Goal: Task Accomplishment & Management: Complete application form

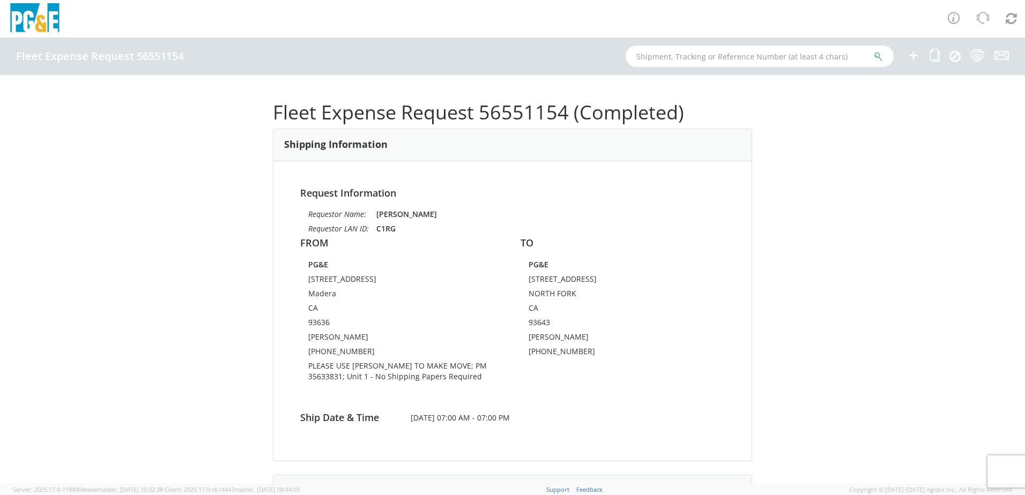
click at [215, 282] on div "Fleet Expense Request 56551154 (Completed) Shipping Information Request Informa…" at bounding box center [512, 279] width 1025 height 409
click at [895, 55] on icon at bounding box center [913, 55] width 13 height 13
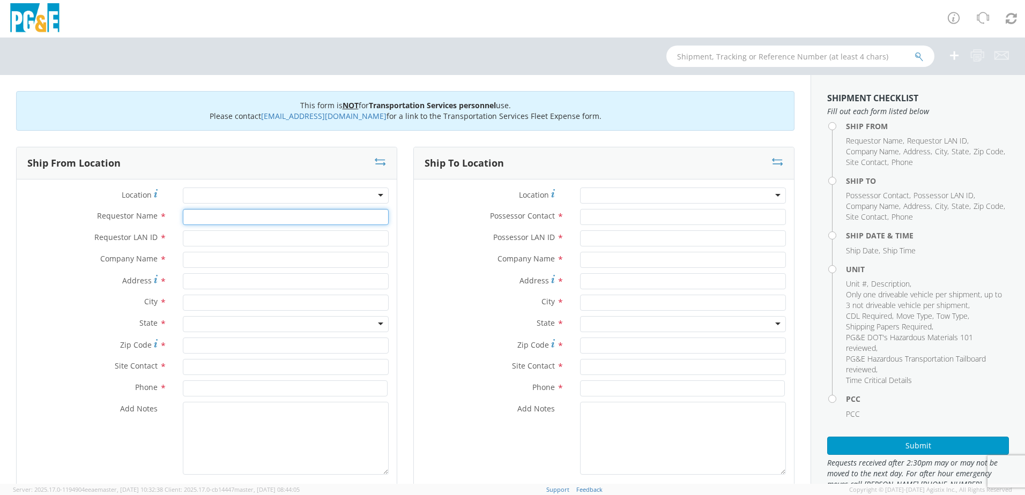
click at [241, 218] on input "Requestor Name *" at bounding box center [286, 217] width 206 height 16
click at [373, 197] on div at bounding box center [286, 196] width 206 height 16
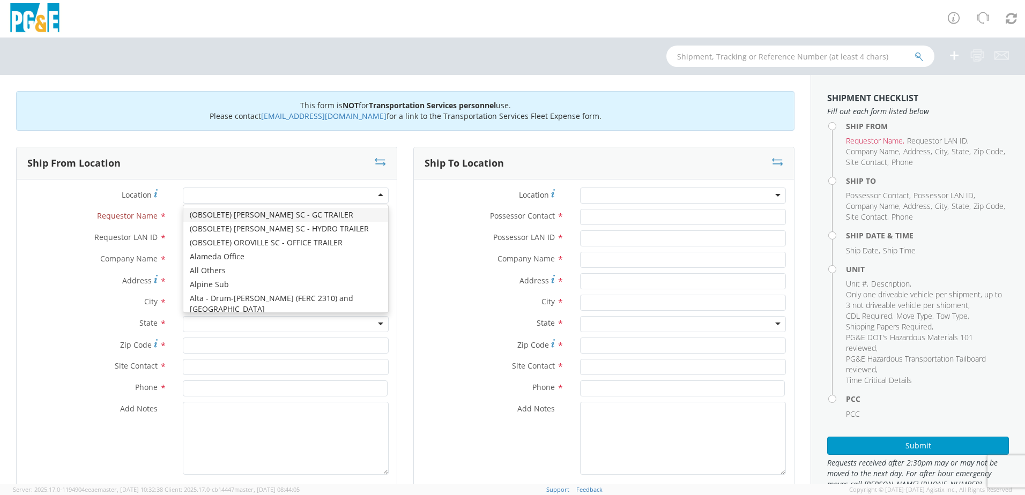
click at [281, 196] on div at bounding box center [286, 196] width 206 height 16
type input "mont"
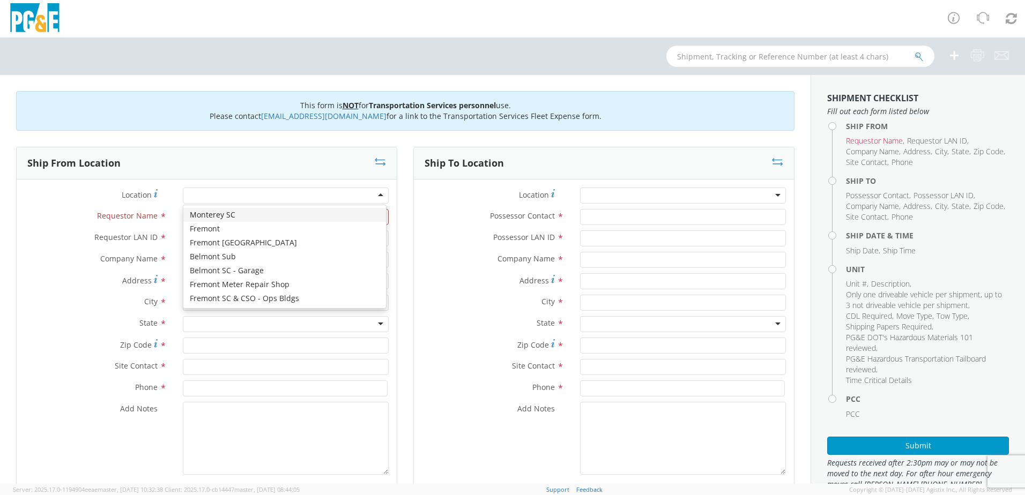
type input "PG&E"
type input "[STREET_ADDRESS]"
type input "Monterey"
type input "93940"
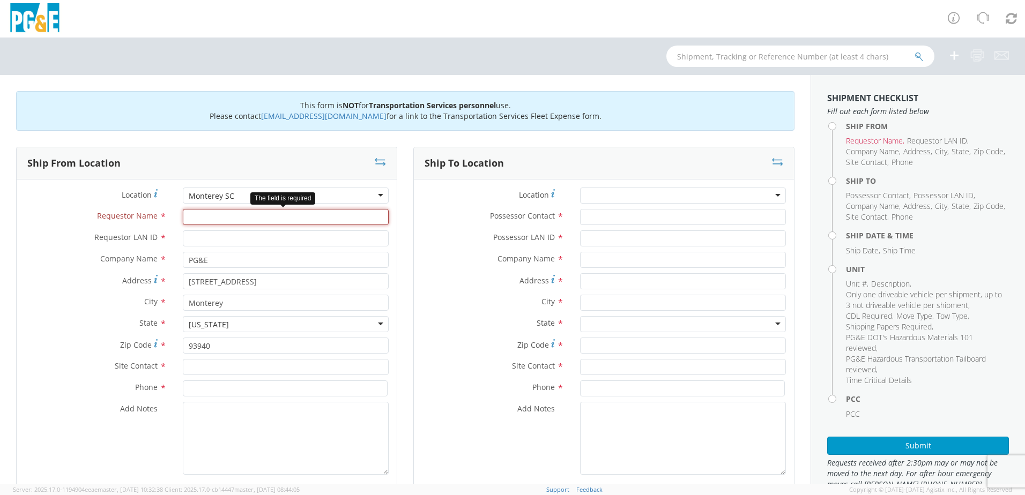
click at [224, 217] on input "Requestor Name *" at bounding box center [286, 217] width 206 height 16
type input "[PERSON_NAME]"
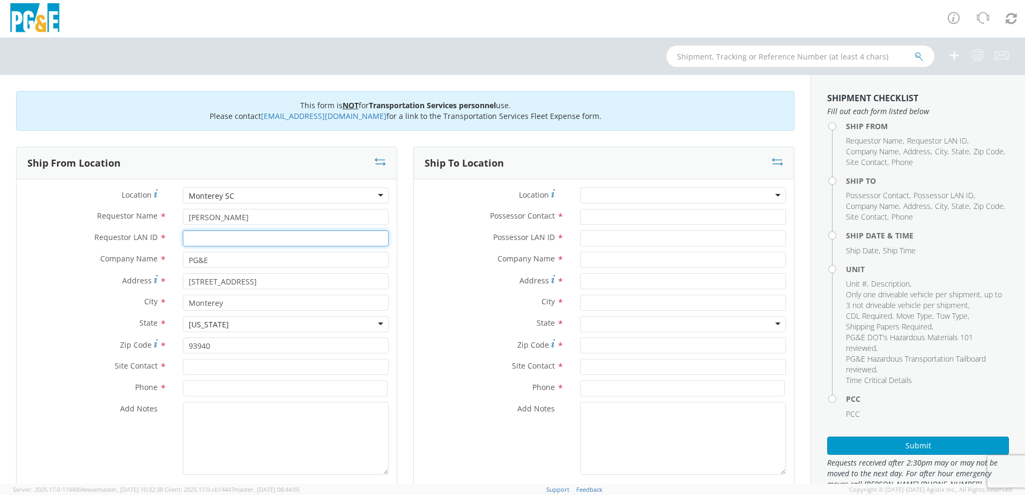
click at [230, 237] on input "Requestor LAN ID *" at bounding box center [286, 238] width 206 height 16
type input "D8lh"
click at [248, 369] on input "text" at bounding box center [286, 367] width 206 height 16
drag, startPoint x: 238, startPoint y: 372, endPoint x: 160, endPoint y: 361, distance: 79.0
click at [160, 361] on div "Site Contact * [PHONE_NUMBER]" at bounding box center [207, 367] width 380 height 16
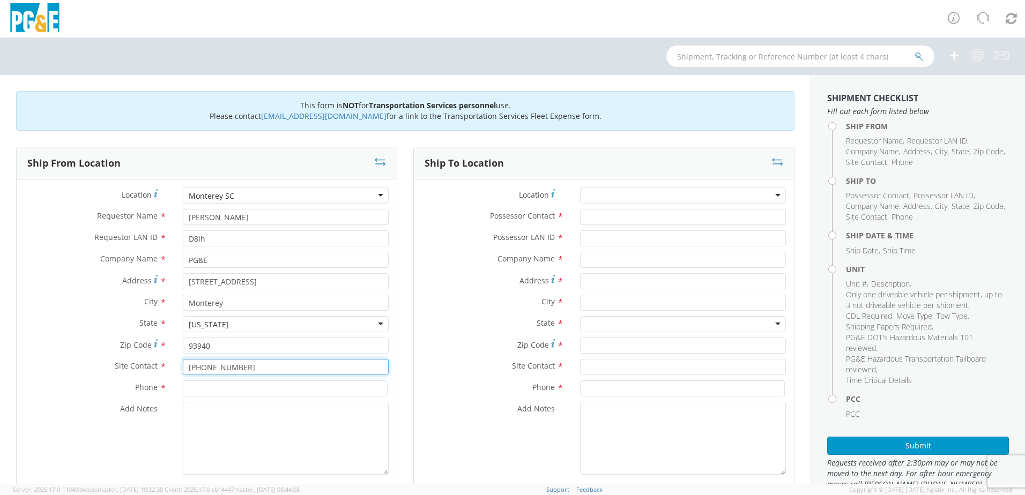
type input "[PHONE_NUMBER]"
click at [223, 384] on input at bounding box center [285, 388] width 205 height 16
paste input "[PHONE_NUMBER]"
type input "[PHONE_NUMBER]"
drag, startPoint x: 240, startPoint y: 370, endPoint x: 135, endPoint y: 360, distance: 105.6
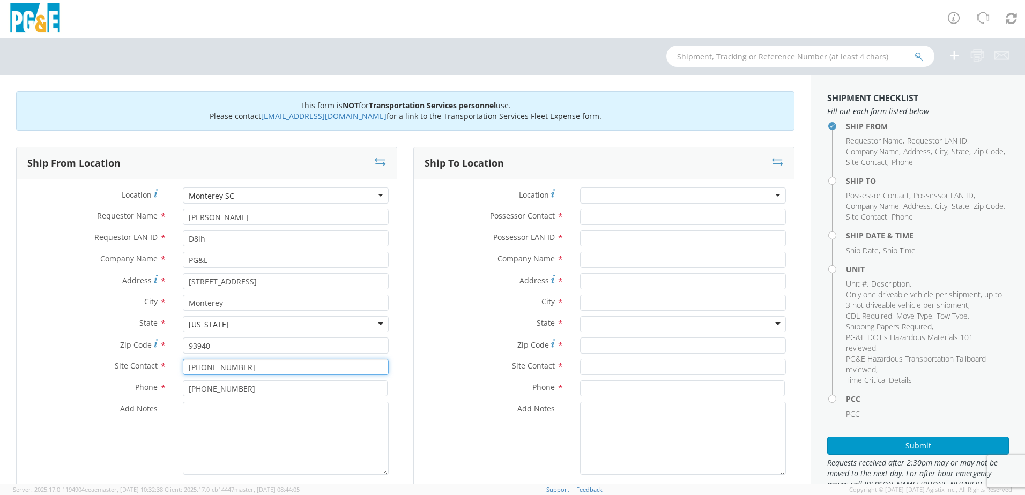
click at [135, 360] on div "Site Contact * [PHONE_NUMBER]" at bounding box center [207, 367] width 380 height 16
type input "[PERSON_NAME]"
click at [116, 410] on label "Add Notes *" at bounding box center [96, 409] width 158 height 14
click at [183, 410] on textarea "Add Notes *" at bounding box center [286, 438] width 206 height 73
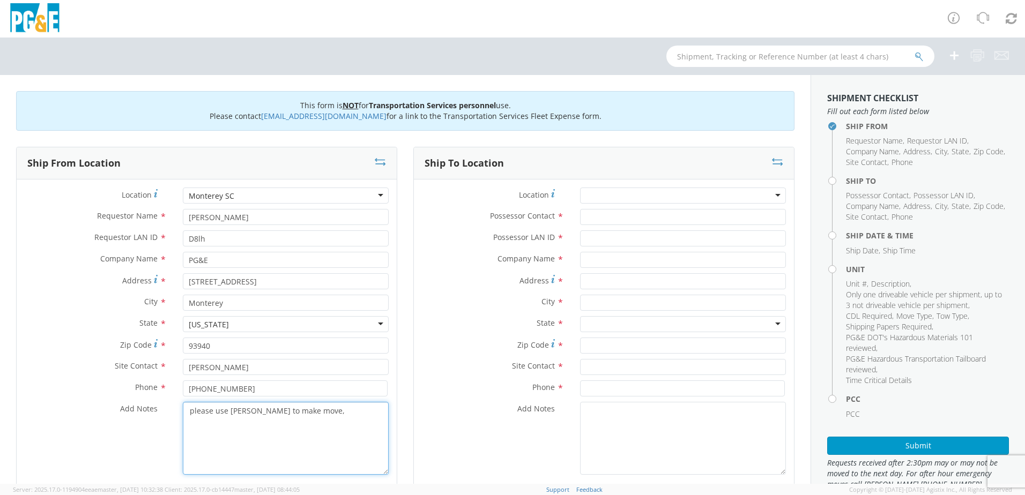
click at [330, 408] on textarea "please use [PERSON_NAME] to make move," at bounding box center [286, 438] width 206 height 73
paste textarea "35664272"
type textarea "please use [PERSON_NAME] to make move, pm 35664272."
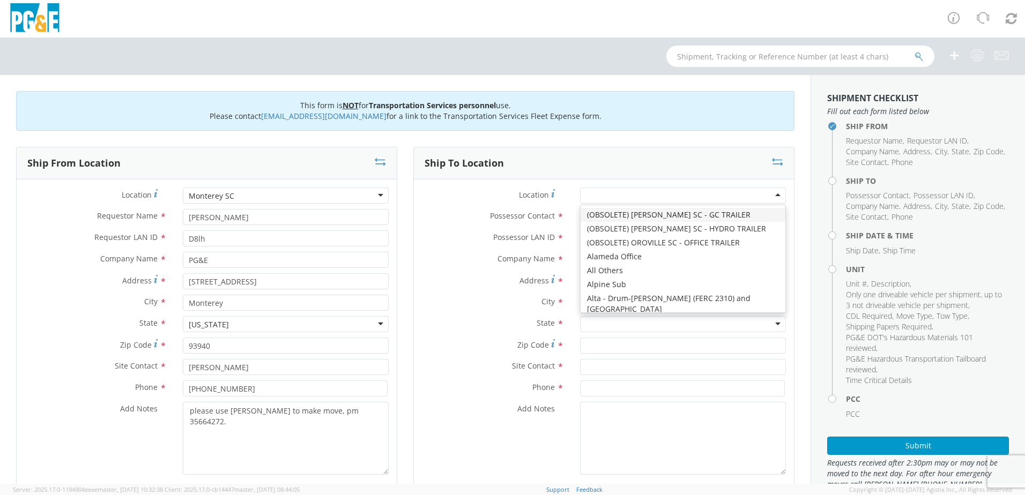
click at [727, 195] on div at bounding box center [683, 196] width 206 height 16
type input "m"
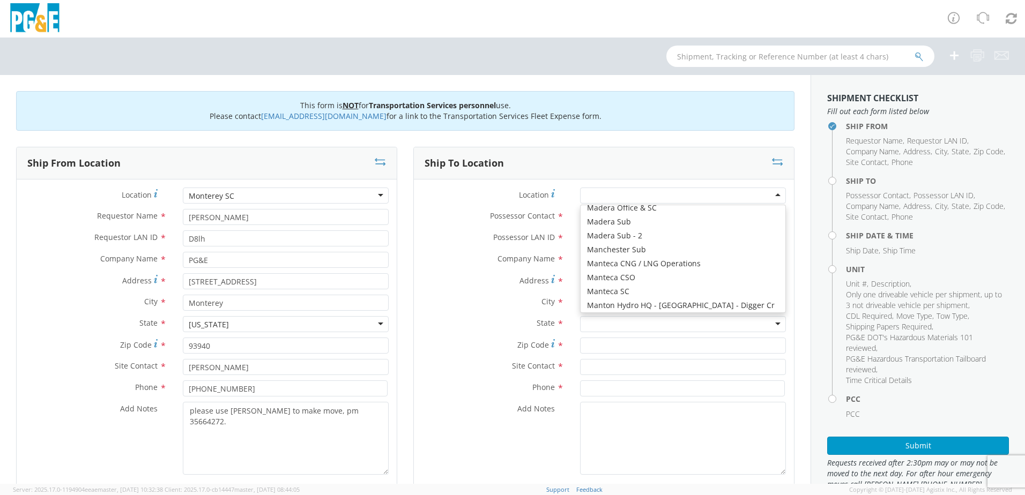
click at [469, 263] on label "Company Name *" at bounding box center [493, 259] width 158 height 14
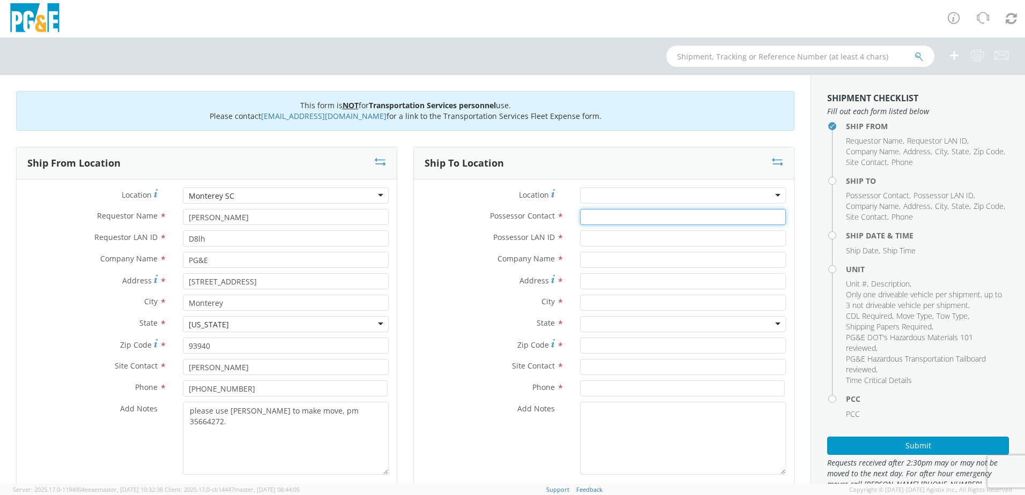
click at [636, 216] on input "Possessor Contact *" at bounding box center [683, 217] width 206 height 16
type input "d"
type input "[PERSON_NAME]"
click at [626, 242] on input "Possessor LAN ID *" at bounding box center [683, 238] width 206 height 16
type input "d8lh"
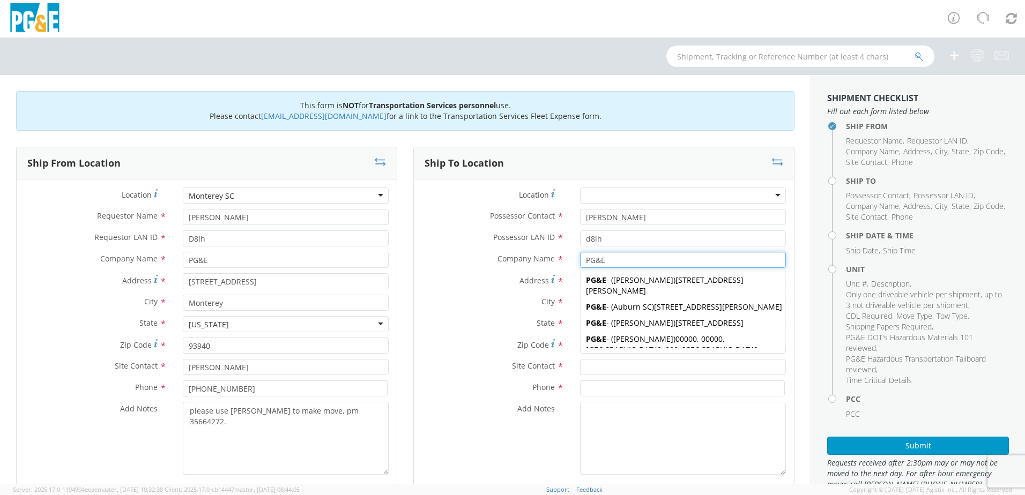
type input "PG&E"
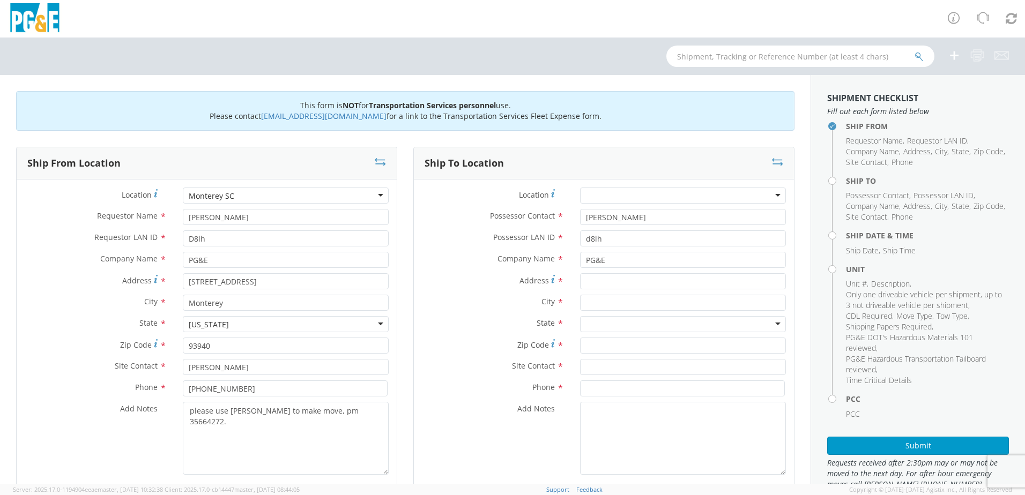
click at [459, 289] on div "Address *" at bounding box center [604, 281] width 380 height 16
click at [626, 287] on input "Address *" at bounding box center [683, 281] width 206 height 16
type input "[STREET_ADDRESS][PERSON_NAME]"
type input "[GEOGRAPHIC_DATA]"
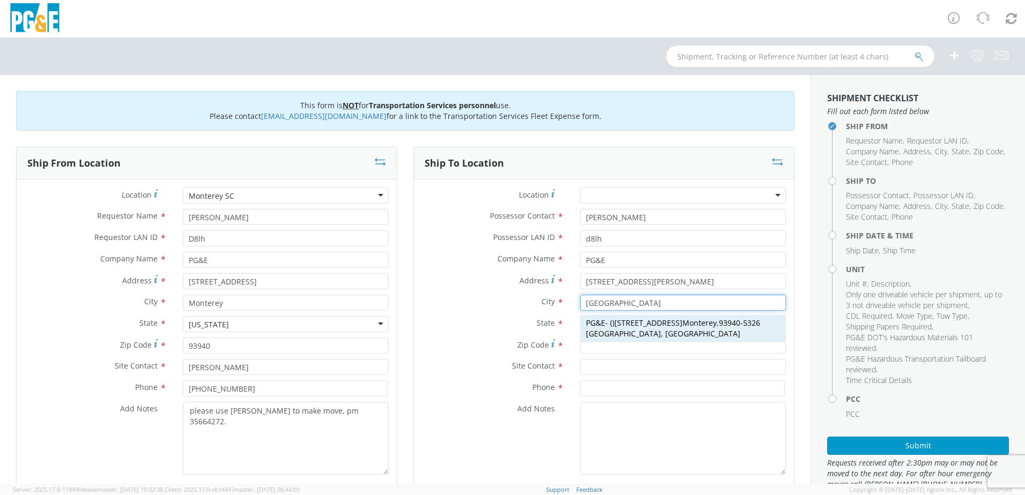
click at [594, 329] on div "PG&E - ( ) [STREET_ADDRESS]" at bounding box center [682, 328] width 205 height 27
type input "[STREET_ADDRESS]"
type input "Monterey"
type input "93940-5326"
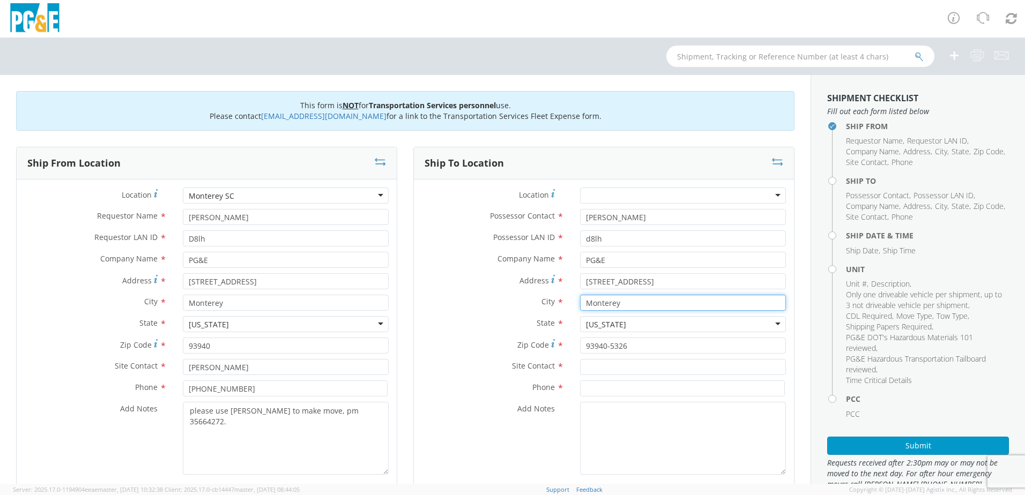
type input "Monterey"
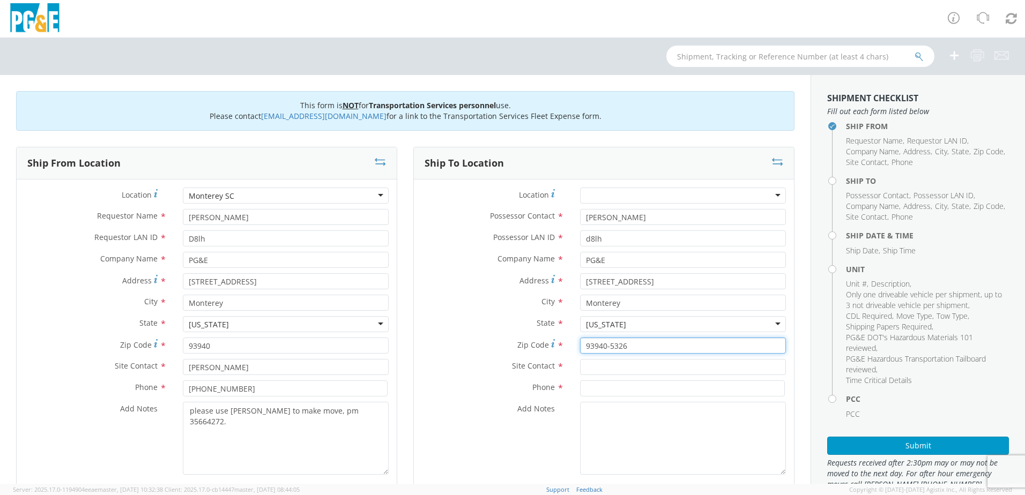
drag, startPoint x: 630, startPoint y: 348, endPoint x: 558, endPoint y: 344, distance: 72.4
click at [558, 344] on div "Zip Code * 93940-5326" at bounding box center [604, 346] width 380 height 16
click at [474, 361] on label "Site Contact *" at bounding box center [493, 366] width 158 height 14
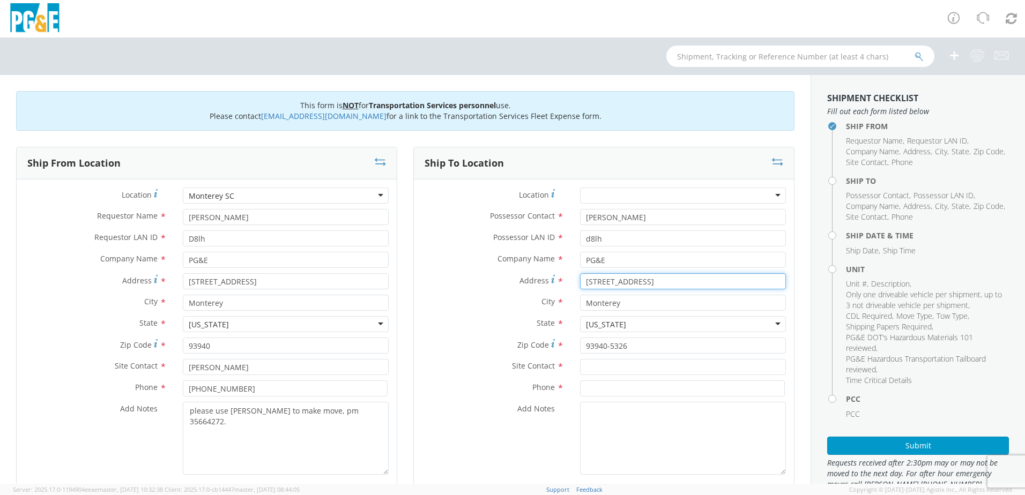
click at [642, 286] on input "[STREET_ADDRESS]" at bounding box center [683, 281] width 206 height 16
drag, startPoint x: 651, startPoint y: 283, endPoint x: 512, endPoint y: 294, distance: 139.3
click at [512, 294] on div "Address * [STREET_ADDRESS]" at bounding box center [604, 283] width 380 height 21
type input "[STREET_ADDRESS][PERSON_NAME]"
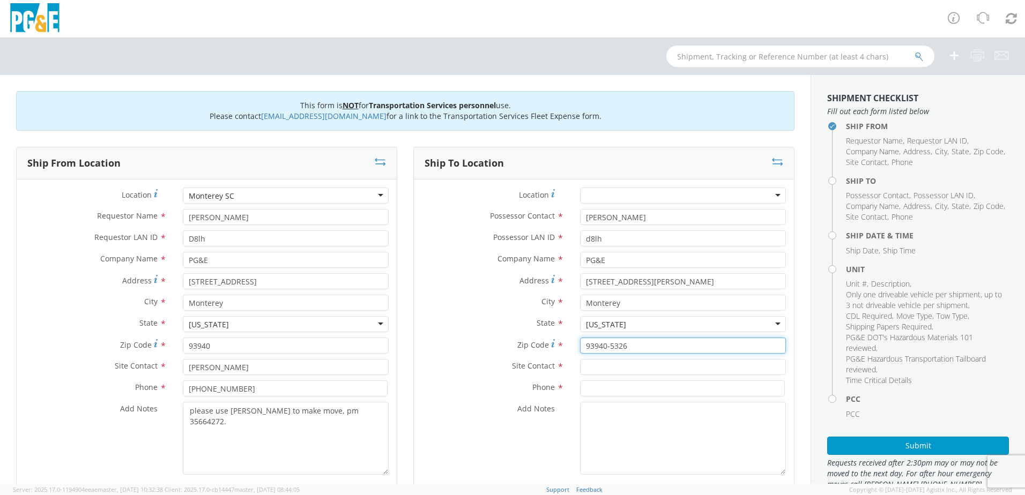
drag, startPoint x: 647, startPoint y: 349, endPoint x: 556, endPoint y: 341, distance: 90.9
click at [556, 341] on div "Zip Code * 93940-5326" at bounding box center [604, 346] width 380 height 16
click at [603, 348] on input "Zip Code *" at bounding box center [683, 346] width 206 height 16
type input "93940"
click at [613, 366] on input "text" at bounding box center [683, 367] width 206 height 16
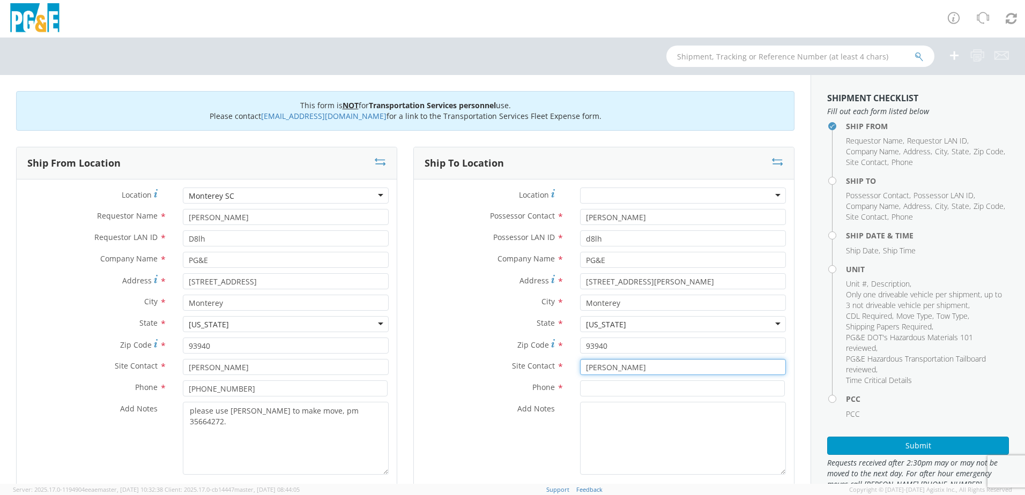
type input "[PERSON_NAME]"
drag, startPoint x: 258, startPoint y: 382, endPoint x: 238, endPoint y: 391, distance: 21.1
click at [208, 385] on div "Location * [GEOGRAPHIC_DATA] SC Monterey [GEOGRAPHIC_DATA] (OBSOLETE) [PERSON_N…" at bounding box center [207, 334] width 380 height 293
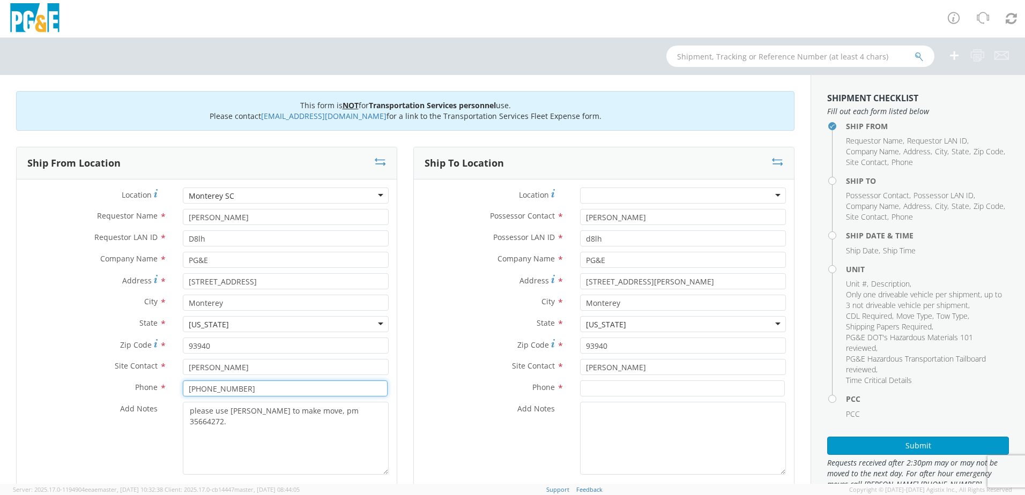
drag, startPoint x: 253, startPoint y: 391, endPoint x: 181, endPoint y: 386, distance: 72.0
click at [183, 386] on input "[PHONE_NUMBER]" at bounding box center [285, 388] width 205 height 16
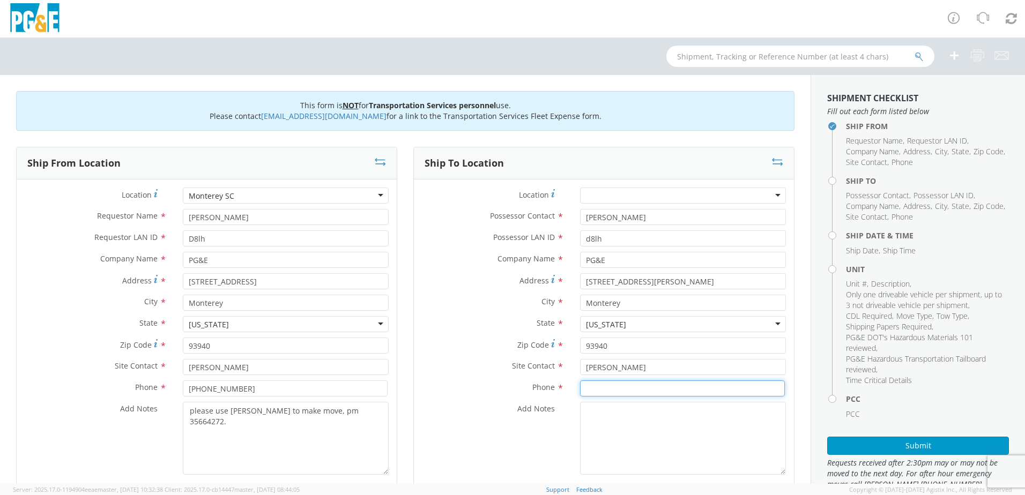
click at [639, 392] on input at bounding box center [682, 388] width 205 height 16
paste input "[PHONE_NUMBER]"
type input "[PHONE_NUMBER]"
click at [367, 417] on textarea "please use [PERSON_NAME] to make move, pm 35664272." at bounding box center [286, 438] width 206 height 73
drag, startPoint x: 371, startPoint y: 413, endPoint x: 171, endPoint y: 413, distance: 199.9
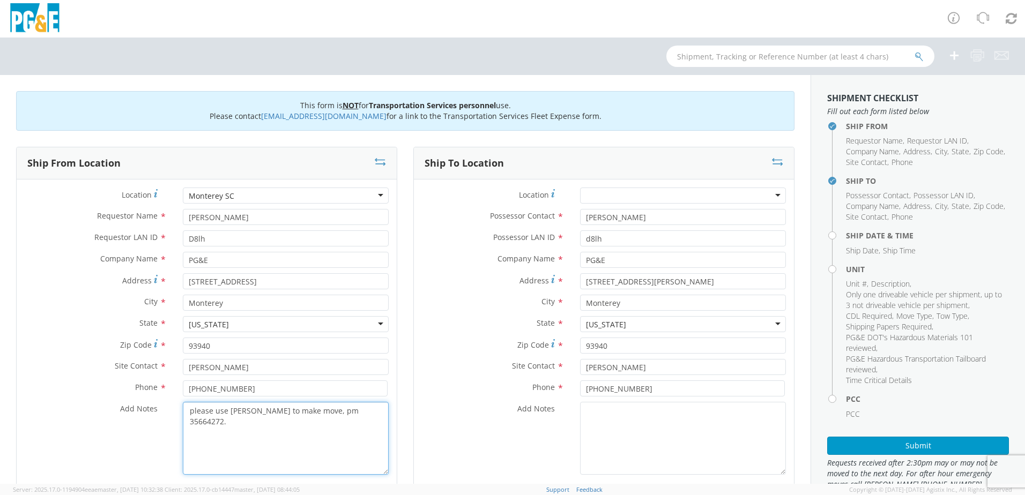
click at [171, 413] on div "Add Notes * please use [PERSON_NAME] to make move, pm 35664272." at bounding box center [207, 438] width 380 height 73
click at [664, 429] on textarea "Add Notes *" at bounding box center [683, 438] width 206 height 73
paste textarea "please use [PERSON_NAME] to make move, pm 35664272."
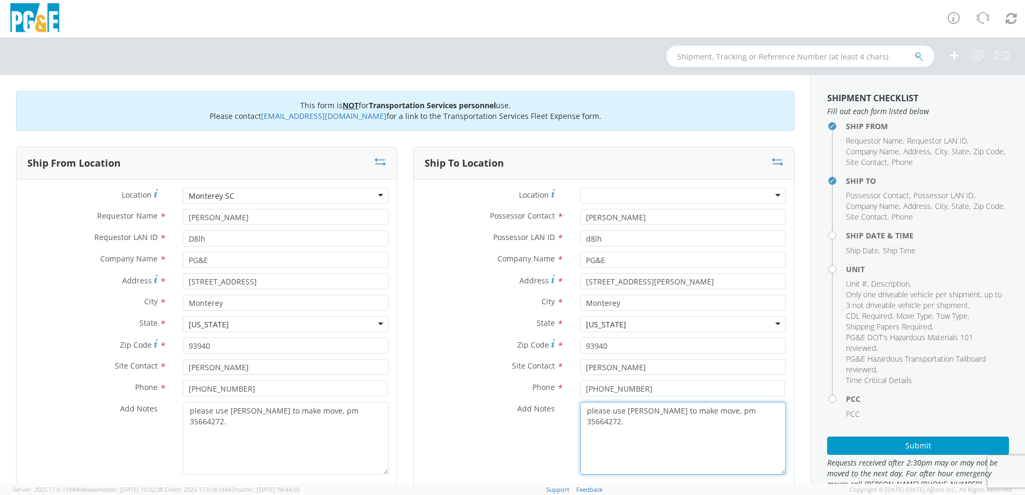
scroll to position [161, 0]
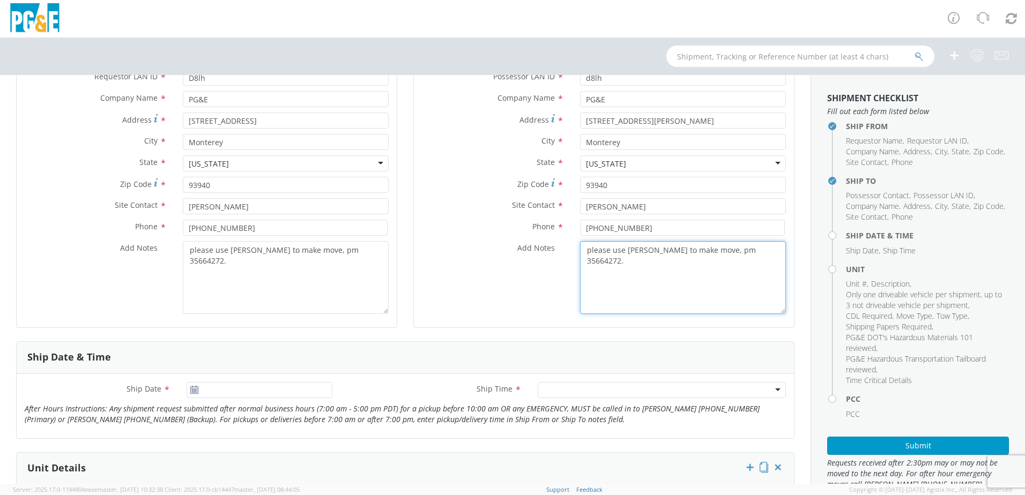
type textarea "please use [PERSON_NAME] to make move, pm 35664272."
click at [195, 390] on use at bounding box center [194, 390] width 8 height 8
click at [193, 388] on use at bounding box center [194, 390] width 8 height 8
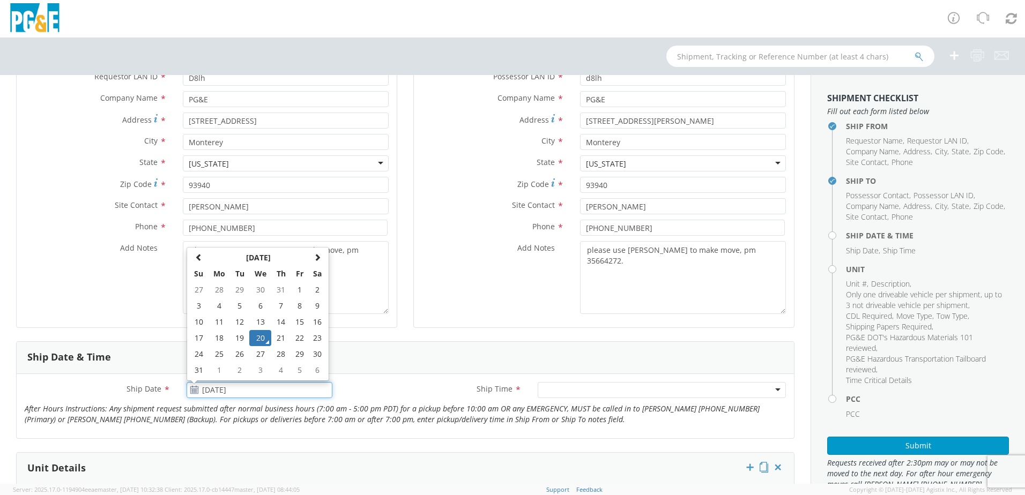
click at [222, 393] on input "[DATE]" at bounding box center [259, 390] width 146 height 16
click at [299, 342] on td "22" at bounding box center [299, 338] width 18 height 16
type input "[DATE]"
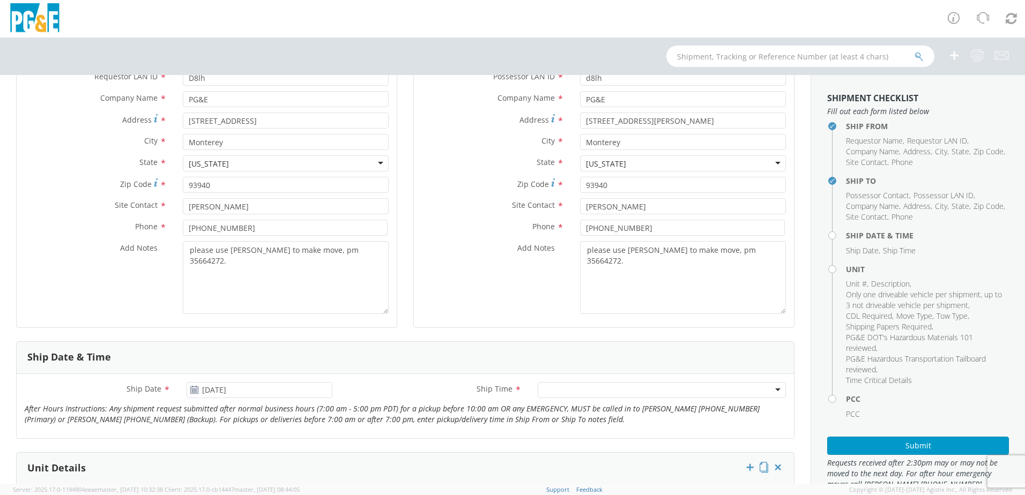
click at [768, 394] on div at bounding box center [661, 390] width 248 height 16
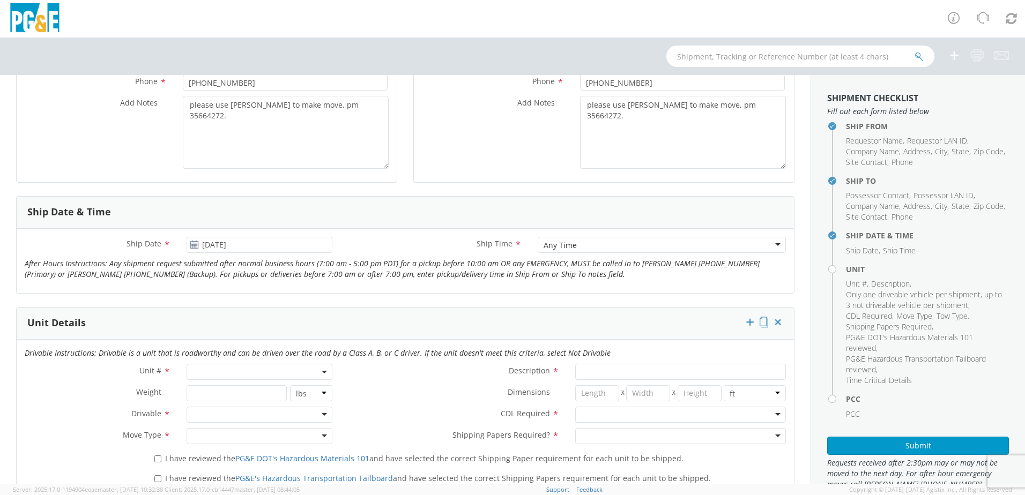
scroll to position [322, 0]
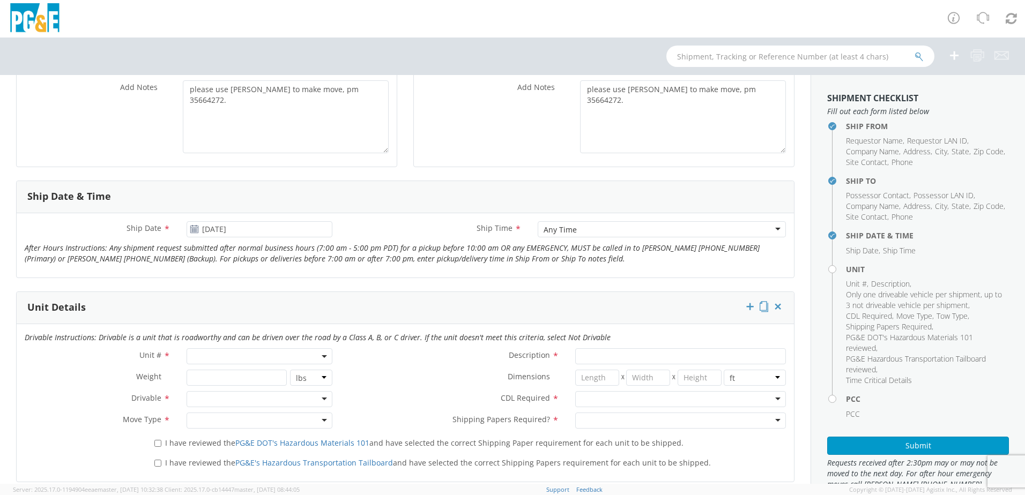
click at [323, 357] on b at bounding box center [324, 356] width 5 height 3
click at [322, 356] on b at bounding box center [324, 356] width 5 height 3
click at [379, 365] on div "Description *" at bounding box center [566, 358] width 453 height 21
click at [283, 360] on span at bounding box center [259, 356] width 146 height 16
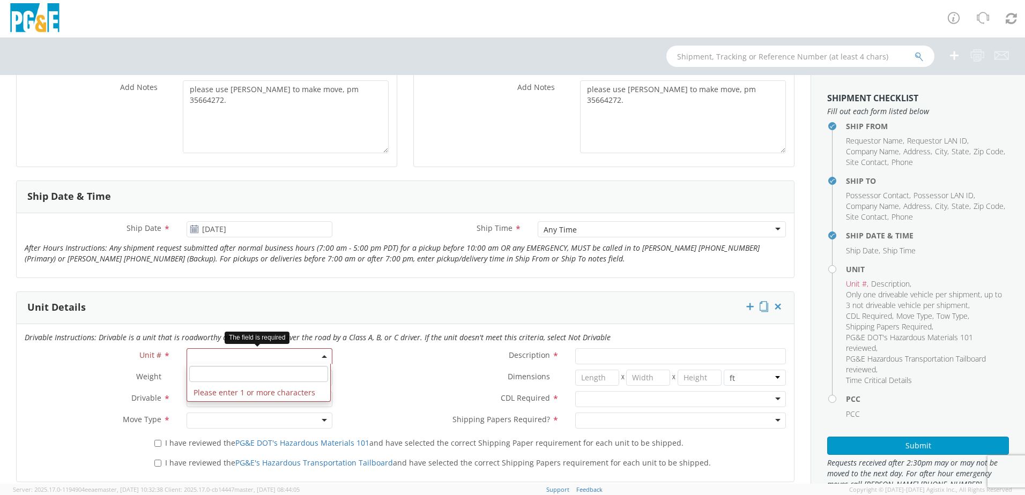
click at [256, 383] on span at bounding box center [258, 374] width 143 height 20
click at [255, 376] on input "search" at bounding box center [258, 374] width 139 height 16
type input "OTHER"
select select "Other"
select select "? undefined:undefined ?"
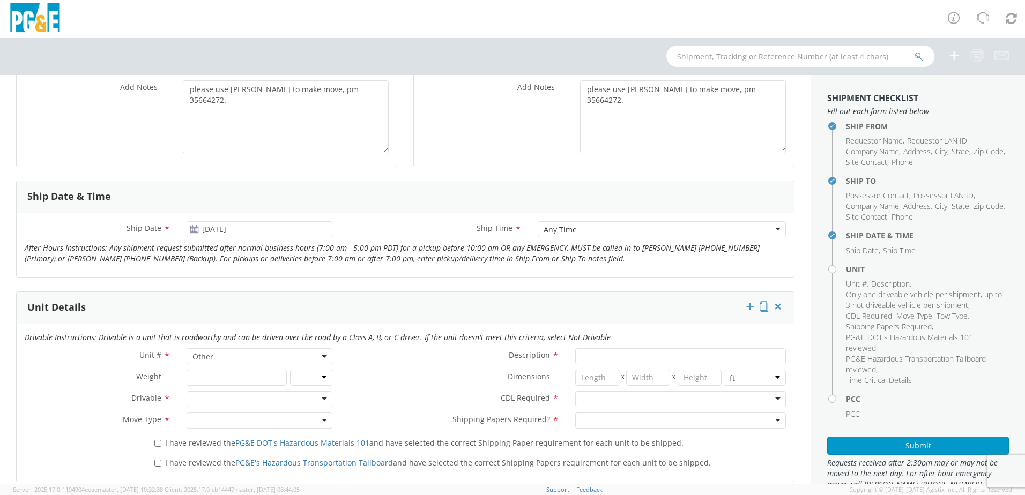
click at [379, 388] on div "Dimensions * X X in cm ft" at bounding box center [566, 380] width 453 height 21
click at [589, 356] on input "Description *" at bounding box center [680, 356] width 211 height 16
type input "[PERSON_NAME] TRACK MACHINE"
click at [357, 365] on div "Description * [PERSON_NAME] TRACK MACHINE" at bounding box center [566, 358] width 453 height 21
click at [320, 402] on div at bounding box center [259, 399] width 146 height 16
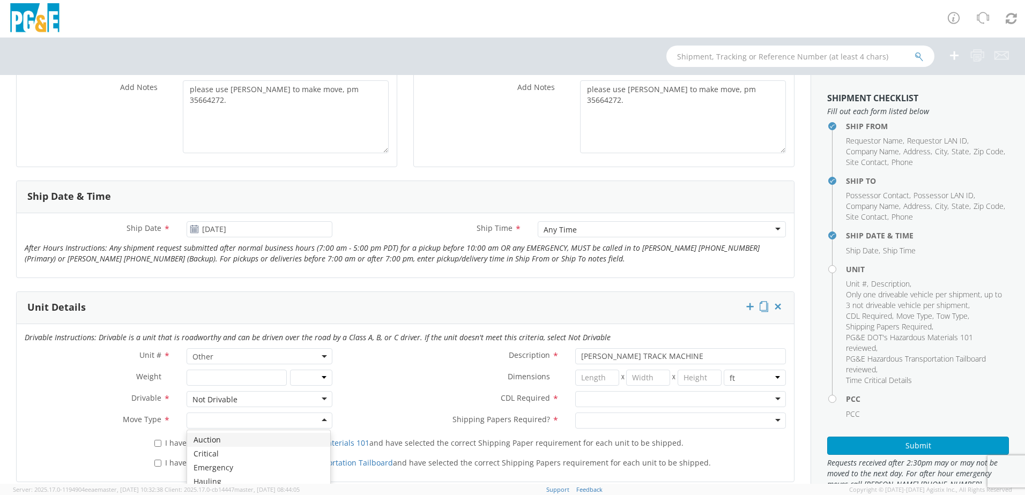
click at [324, 420] on div at bounding box center [259, 421] width 146 height 16
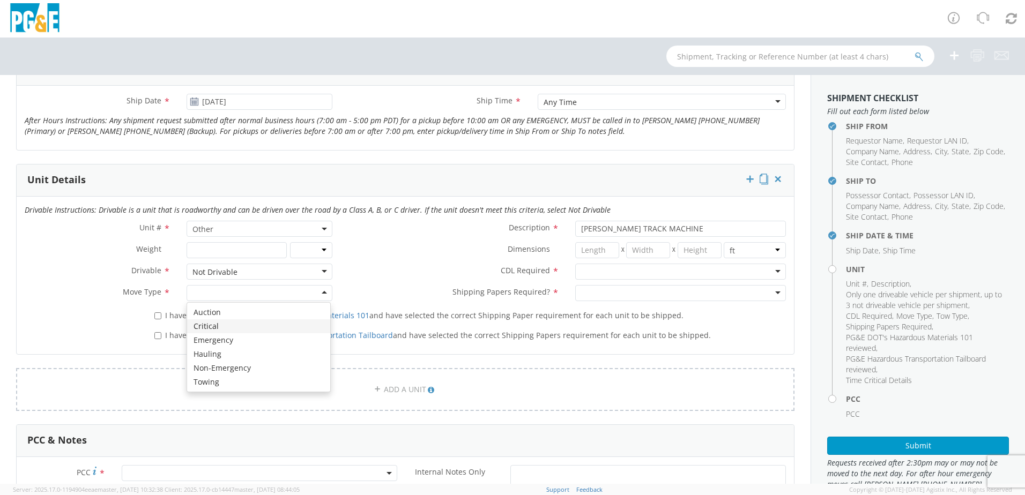
scroll to position [482, 0]
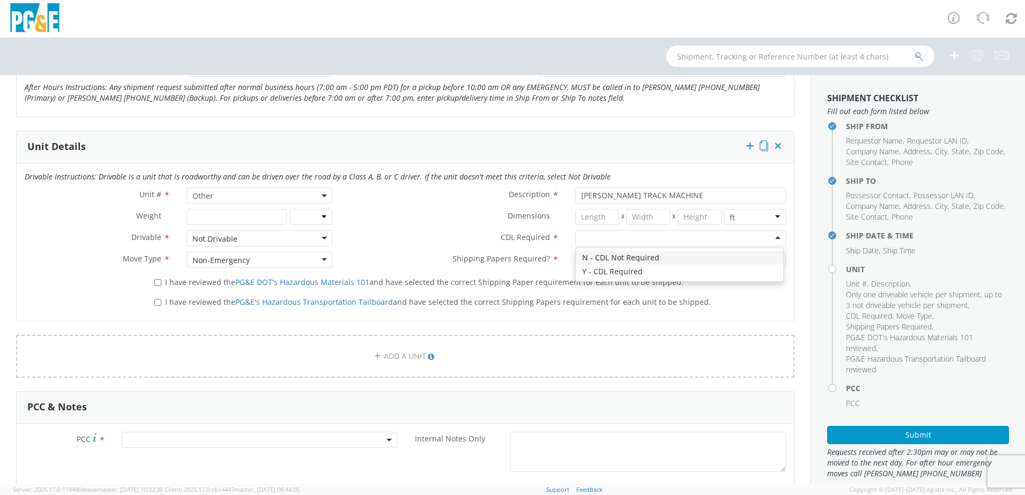
click at [772, 235] on div at bounding box center [680, 238] width 211 height 16
click at [773, 261] on div at bounding box center [680, 260] width 211 height 16
click at [154, 282] on input "I have reviewed the PG&E DOT's Hazardous Materials 101 and have selected the co…" at bounding box center [157, 282] width 7 height 7
checkbox input "true"
click at [160, 304] on label "I have reviewed the PG&E's Hazardous Transportation Tailboard and have selected…" at bounding box center [433, 301] width 558 height 12
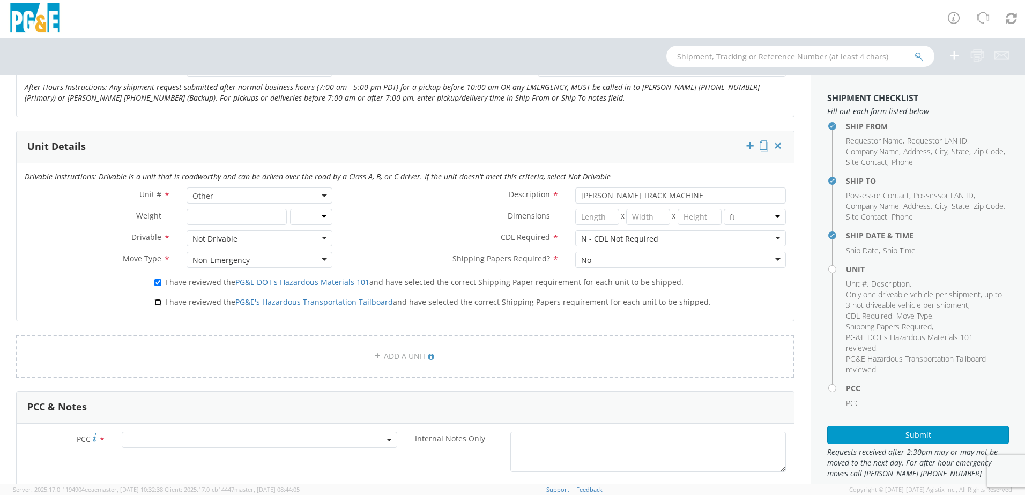
click at [160, 304] on input "I have reviewed the PG&E's Hazardous Transportation Tailboard and have selected…" at bounding box center [157, 302] width 7 height 7
checkbox input "true"
click at [345, 438] on span at bounding box center [259, 440] width 275 height 16
click at [337, 455] on input "number" at bounding box center [257, 458] width 267 height 16
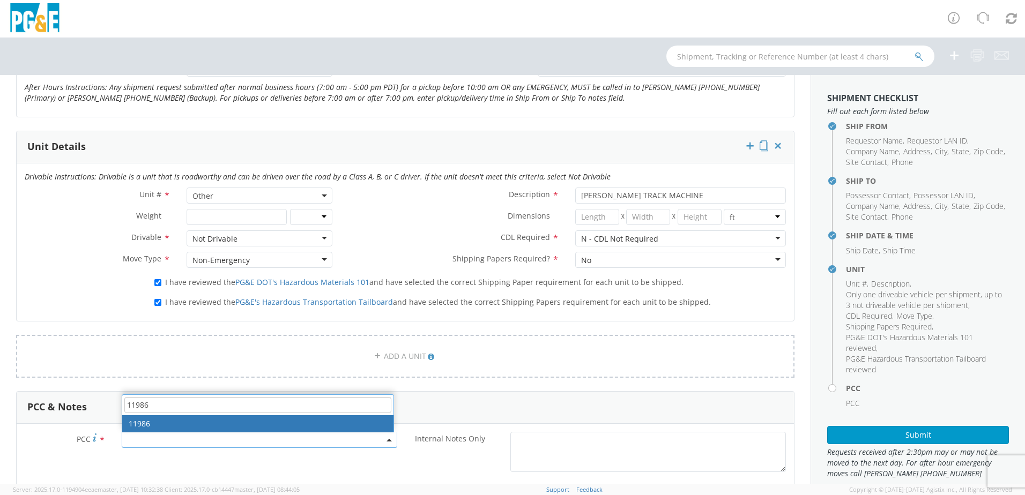
type input "11986"
select select "11986"
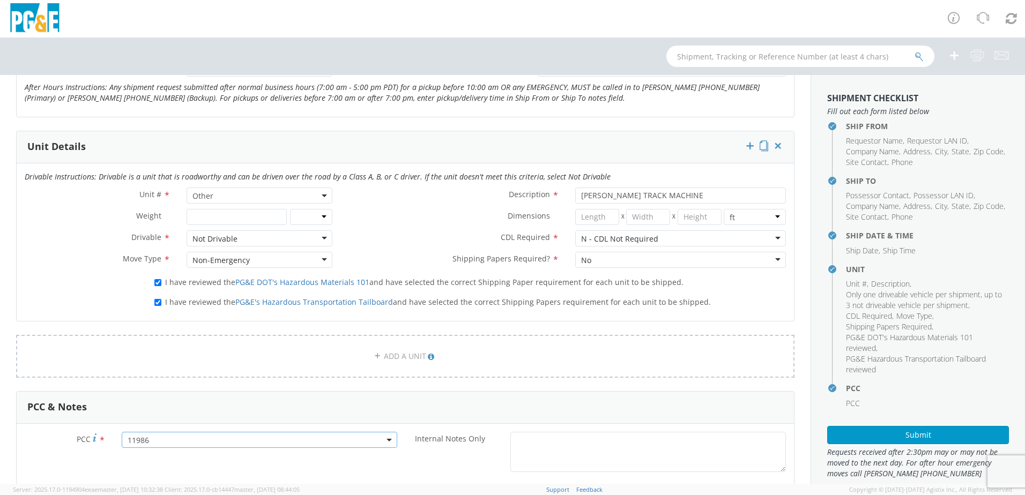
click at [421, 464] on div "Internal Notes Only *" at bounding box center [599, 452] width 389 height 40
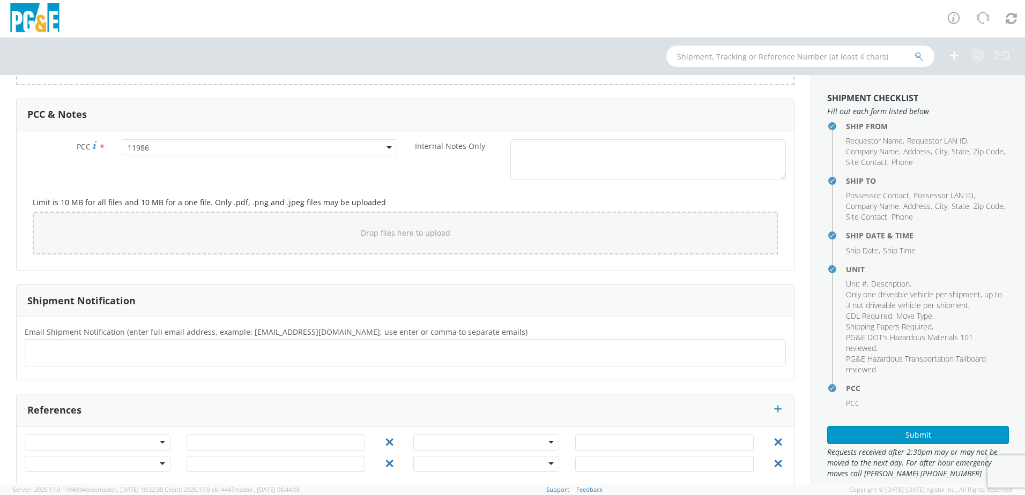
scroll to position [790, 0]
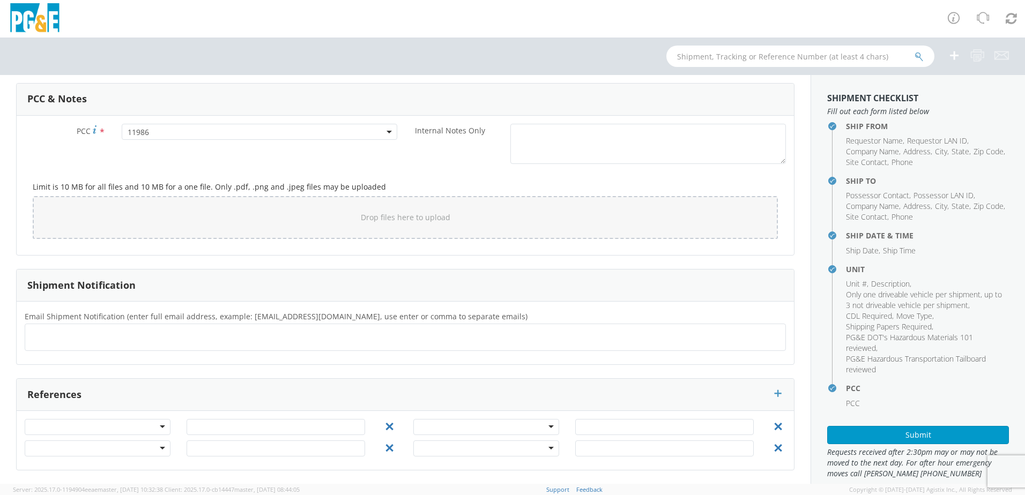
click at [170, 342] on ul at bounding box center [404, 337] width 751 height 18
type input "[EMAIL_ADDRESS][DOMAIN_NAME]"
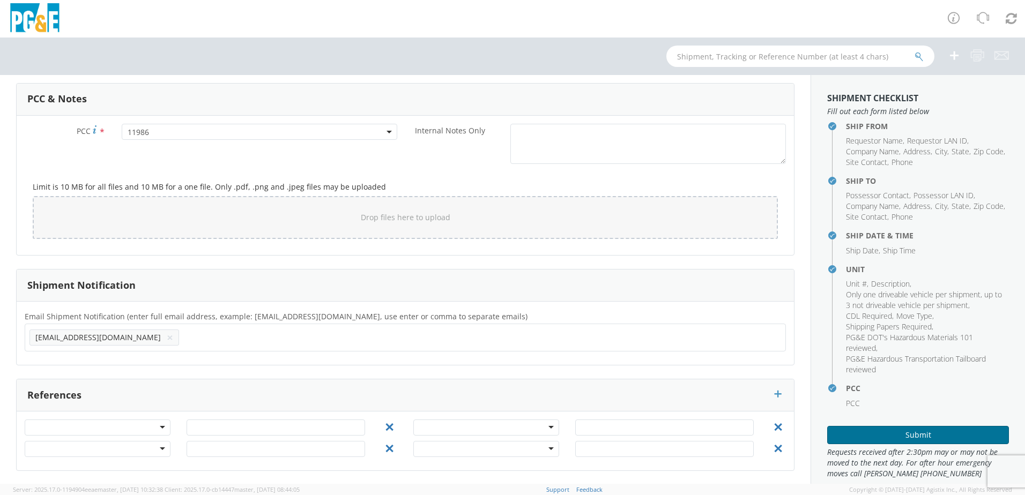
click at [895, 439] on button "Submit" at bounding box center [918, 435] width 182 height 18
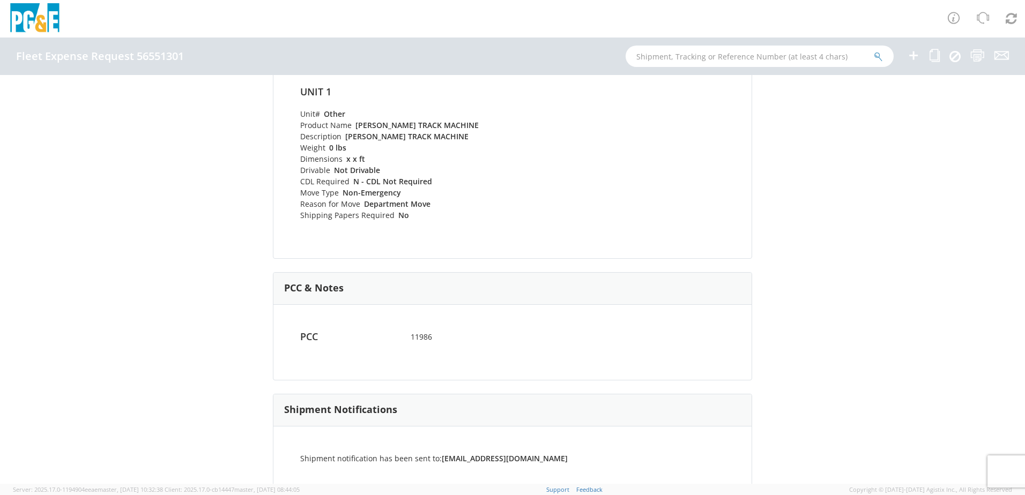
scroll to position [455, 0]
